Goal: Check status: Check status

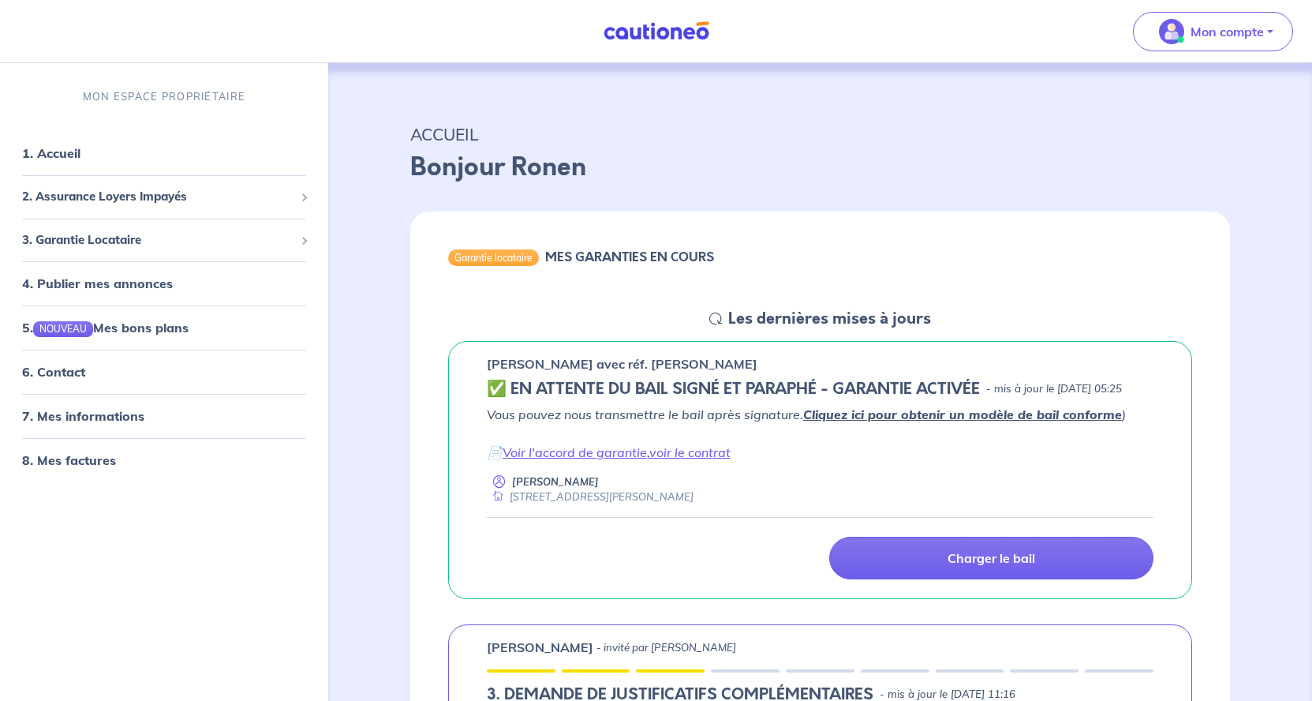
click at [1039, 262] on div "Garantie locataire MES GARANTIES EN COURS" at bounding box center [820, 259] width 820 height 97
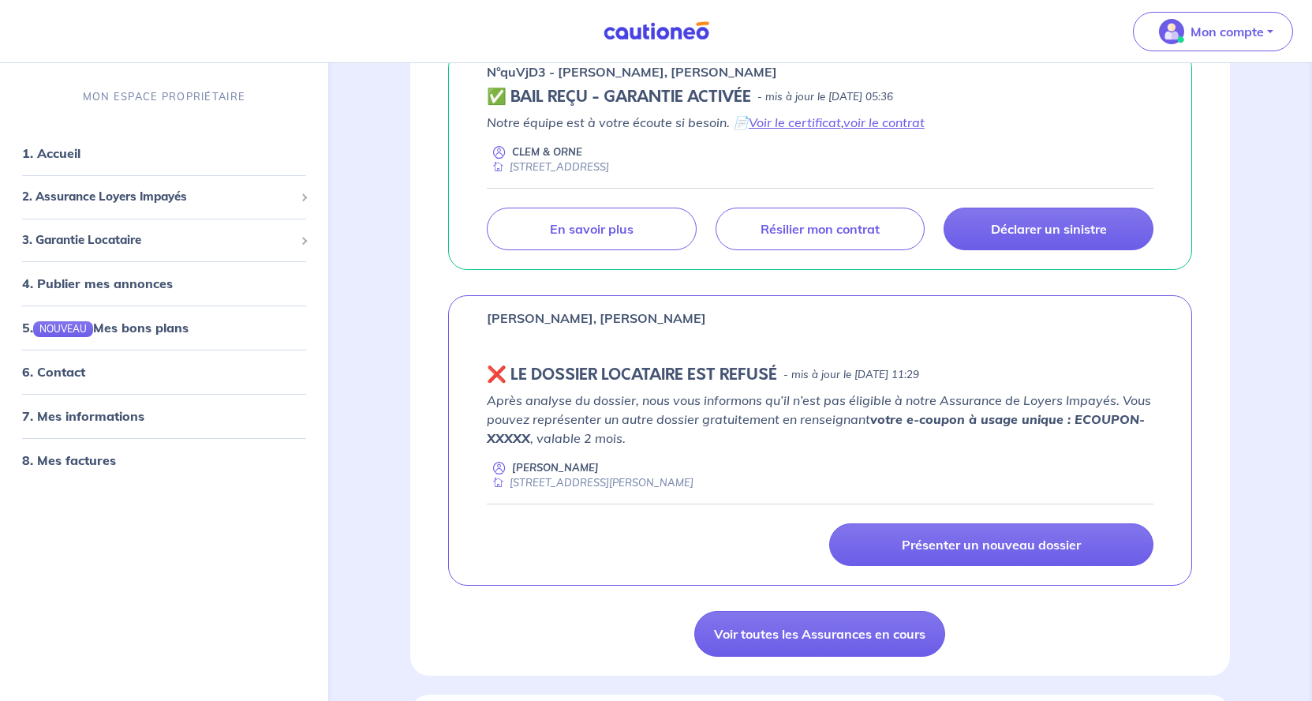
scroll to position [2092, 0]
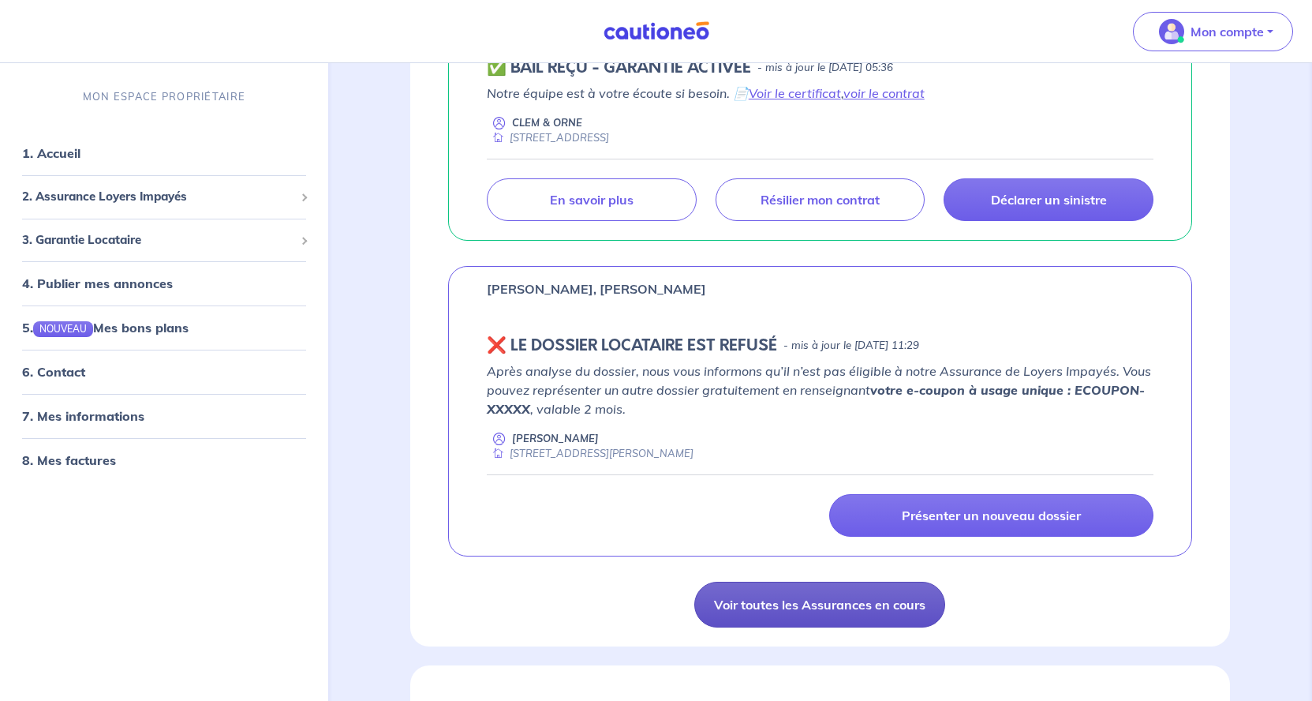
click at [880, 623] on link "Voir toutes les Assurances en cours" at bounding box center [819, 604] width 251 height 46
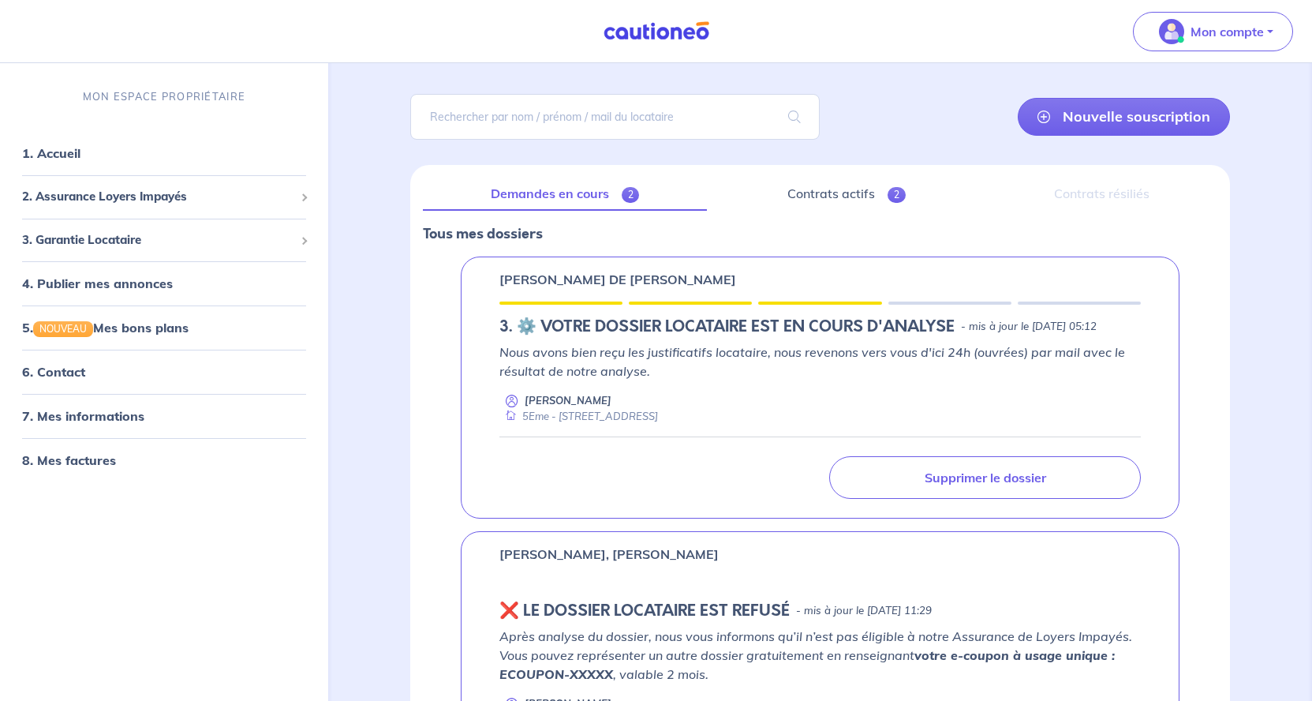
scroll to position [80, 0]
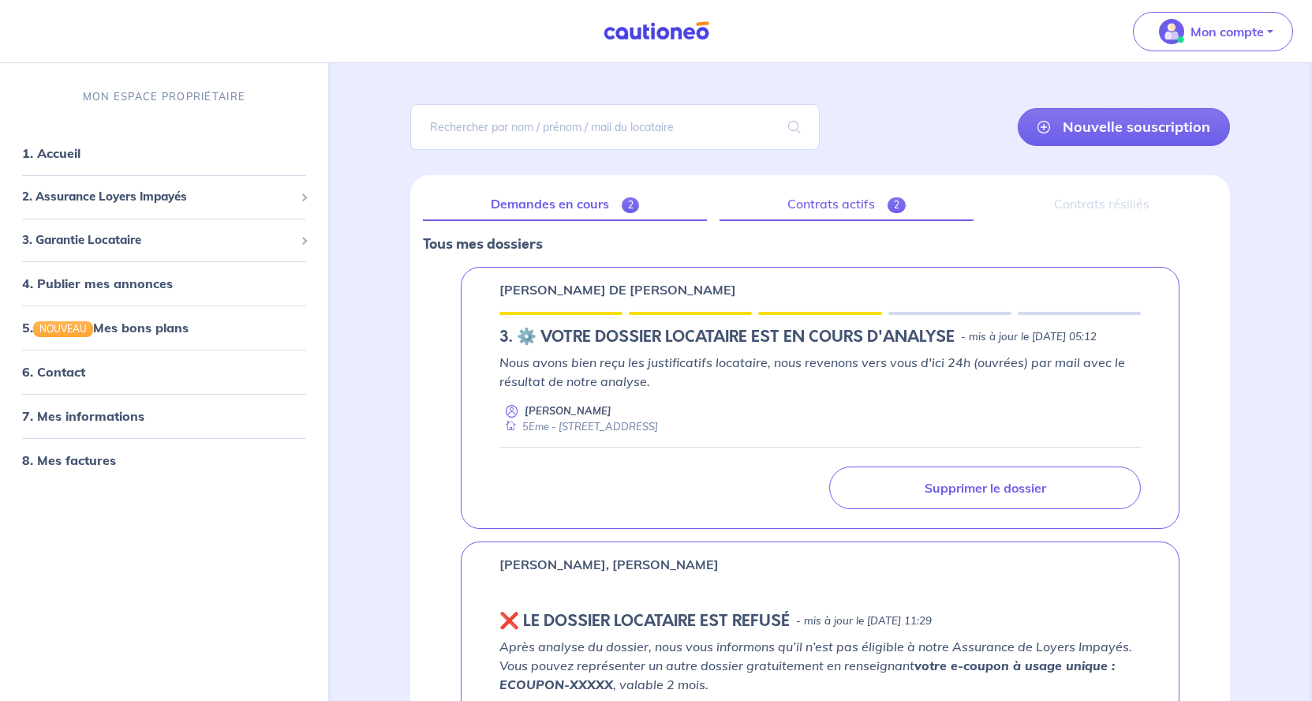
click at [850, 198] on link "Contrats actifs 2" at bounding box center [846, 204] width 254 height 33
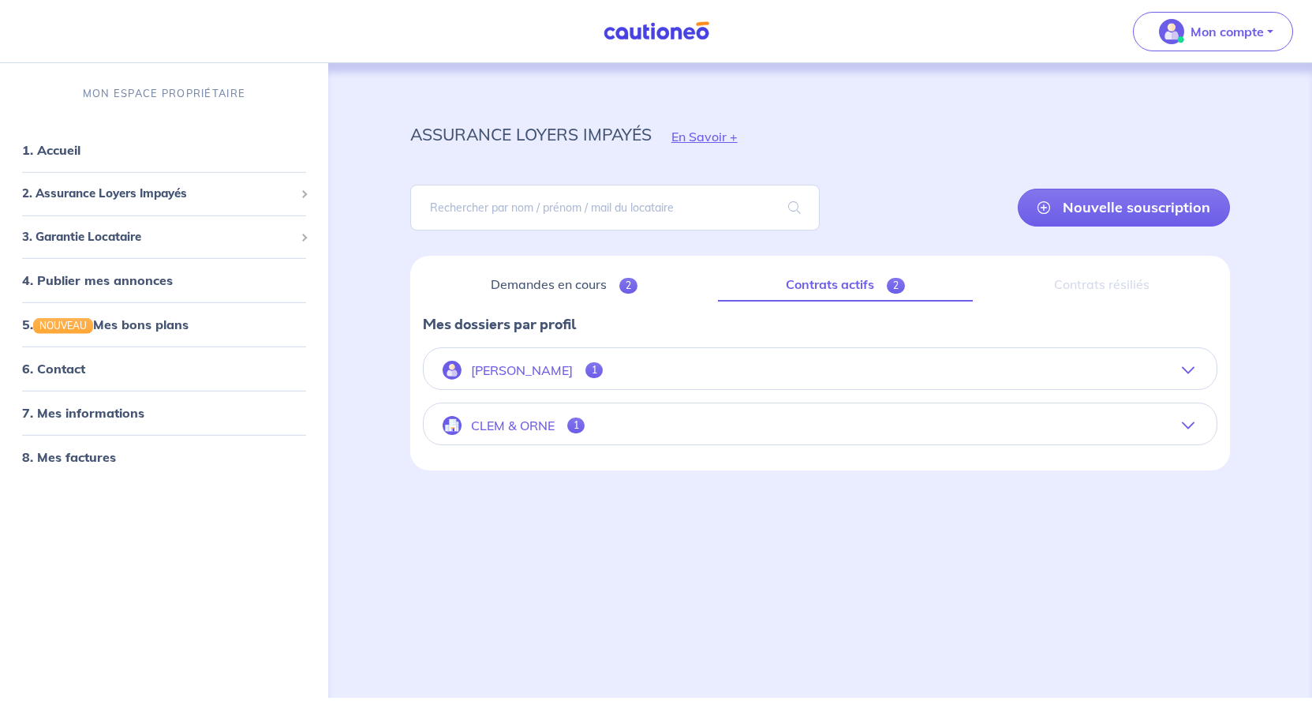
click at [983, 428] on button "CLEM & ORNE 1" at bounding box center [820, 425] width 793 height 38
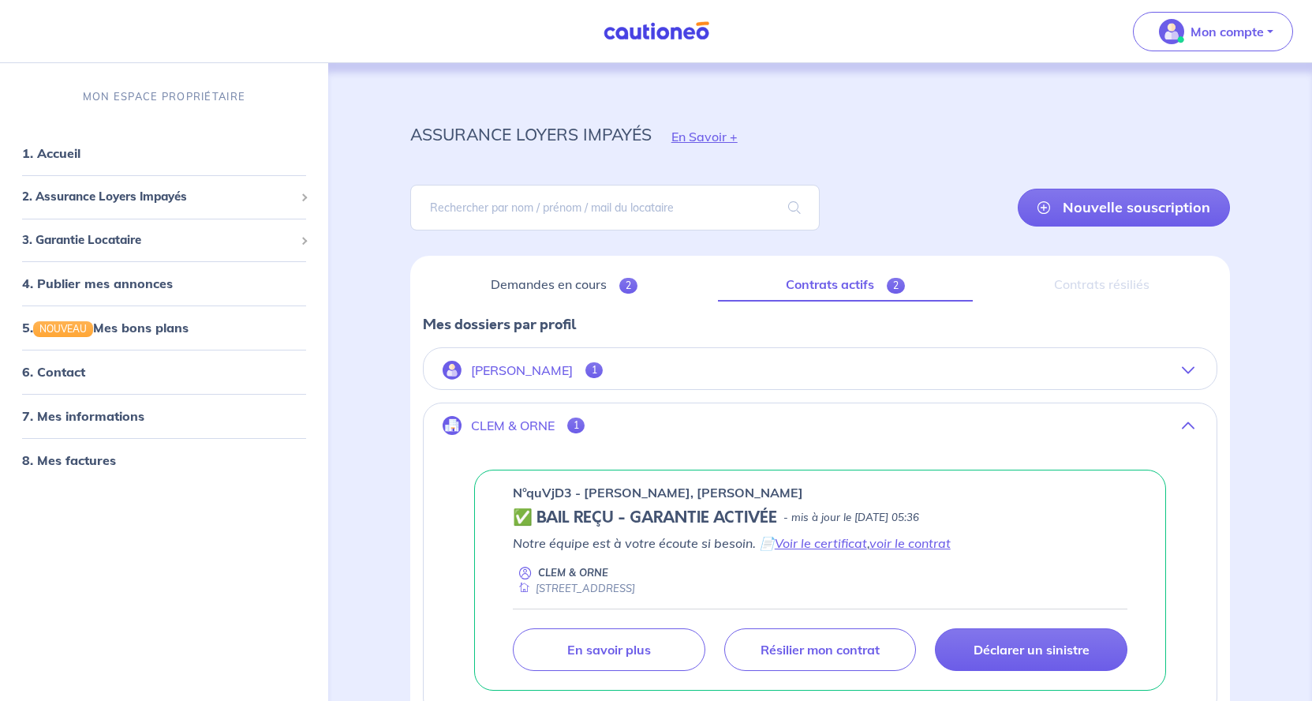
click at [969, 364] on button "[PERSON_NAME] 1" at bounding box center [820, 370] width 793 height 38
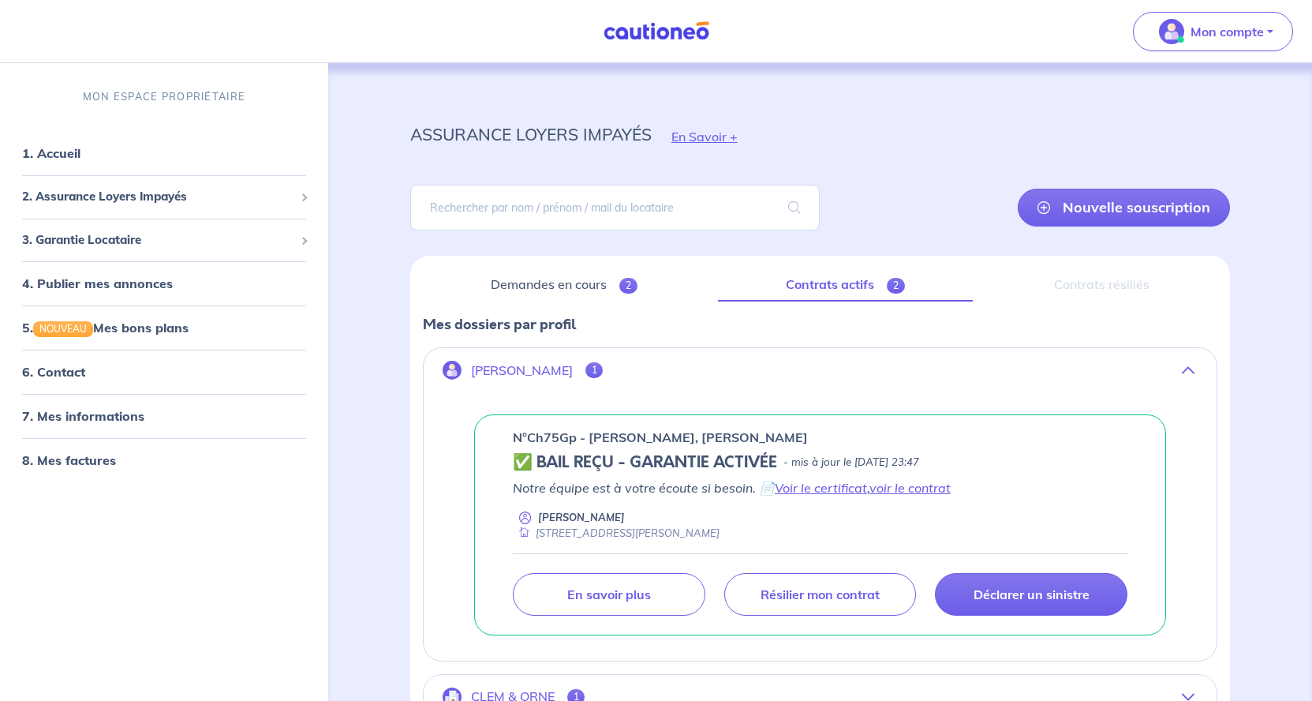
click at [969, 364] on button "[PERSON_NAME] 1" at bounding box center [820, 370] width 793 height 38
